Goal: Task Accomplishment & Management: Use online tool/utility

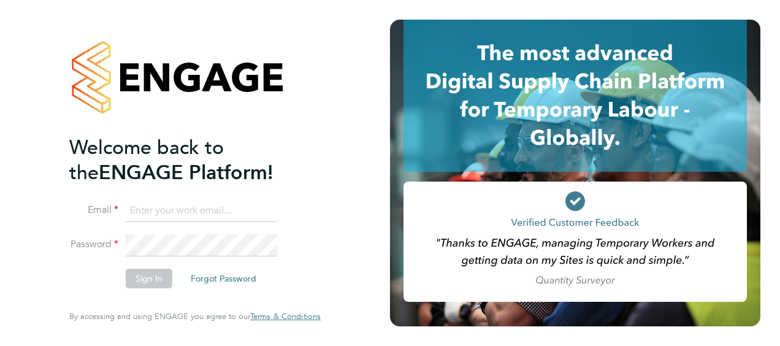
type input "tony.kavanagh@vistry.co.uk"
click at [153, 280] on button "Sign In" at bounding box center [149, 279] width 47 height 20
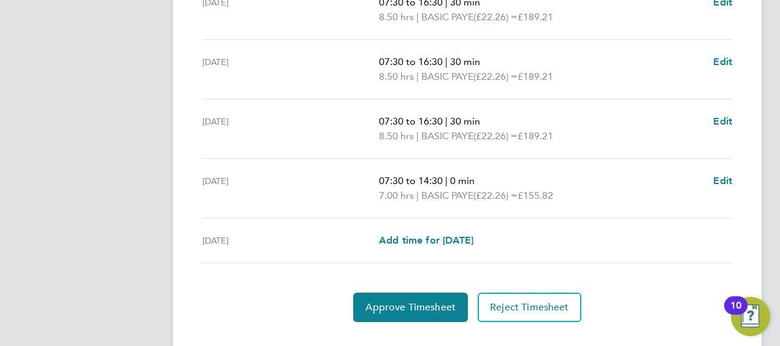
scroll to position [538, 0]
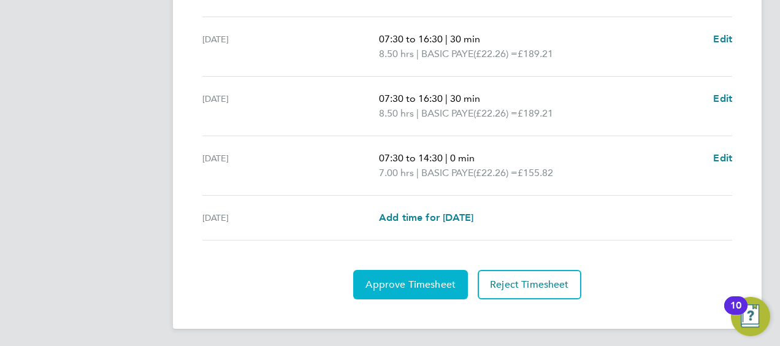
click at [407, 291] on button "Approve Timesheet" at bounding box center [410, 284] width 115 height 29
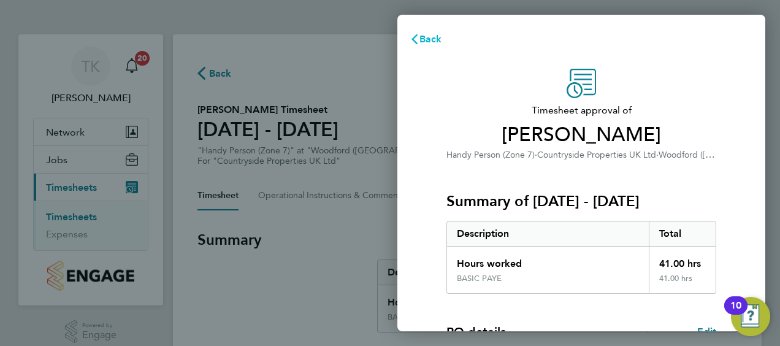
click at [431, 36] on span "Back" at bounding box center [431, 39] width 23 height 12
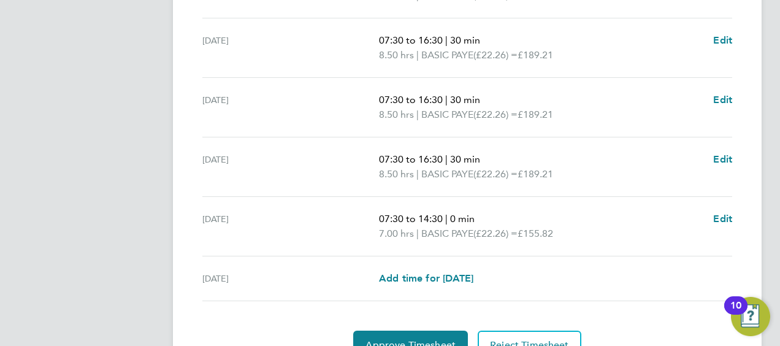
scroll to position [538, 0]
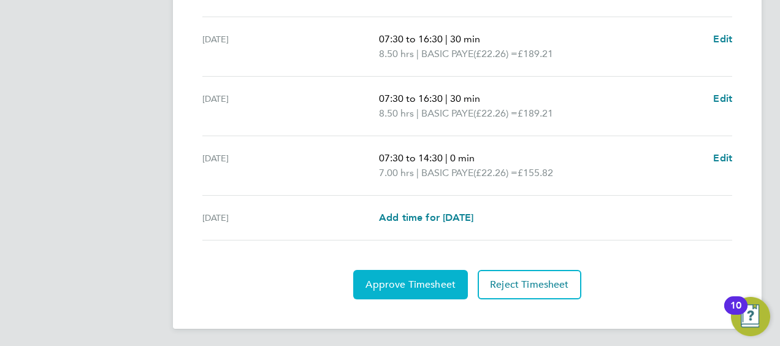
click at [422, 291] on button "Approve Timesheet" at bounding box center [410, 284] width 115 height 29
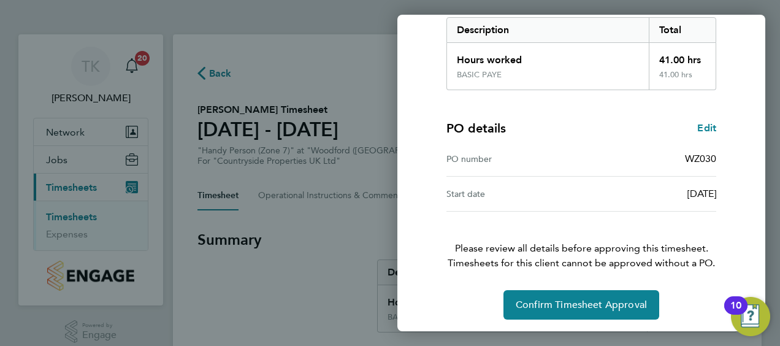
scroll to position [205, 0]
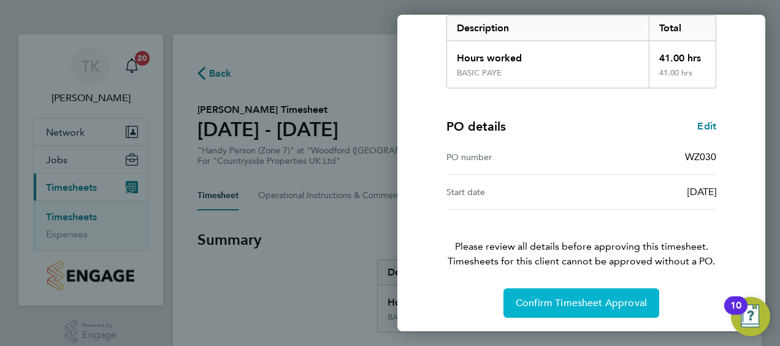
click at [583, 310] on button "Confirm Timesheet Approval" at bounding box center [582, 302] width 156 height 29
